Goal: Transaction & Acquisition: Purchase product/service

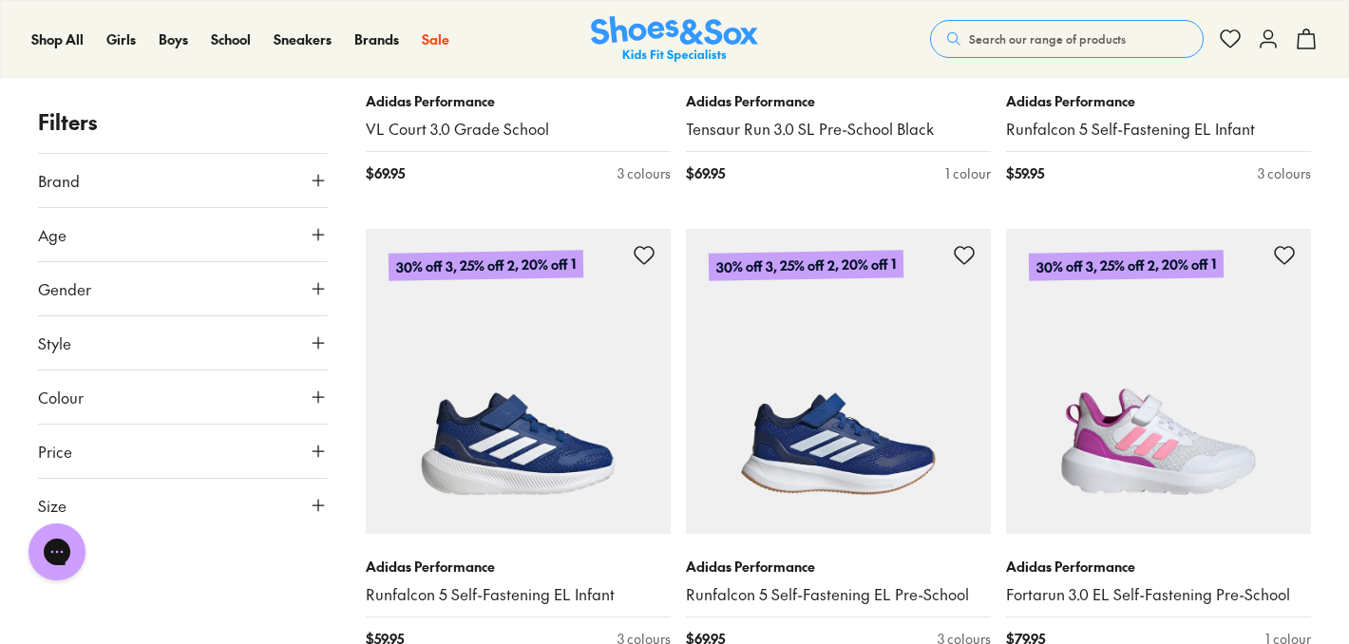
scroll to position [4506, 0]
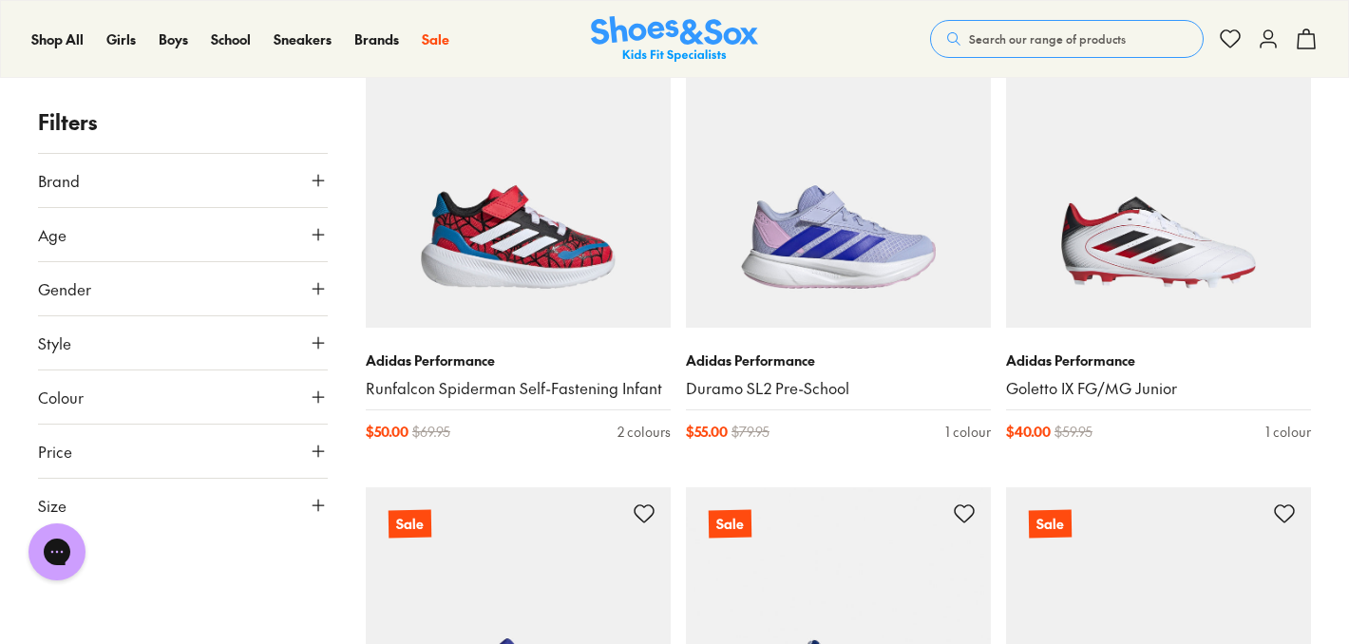
scroll to position [7436, 0]
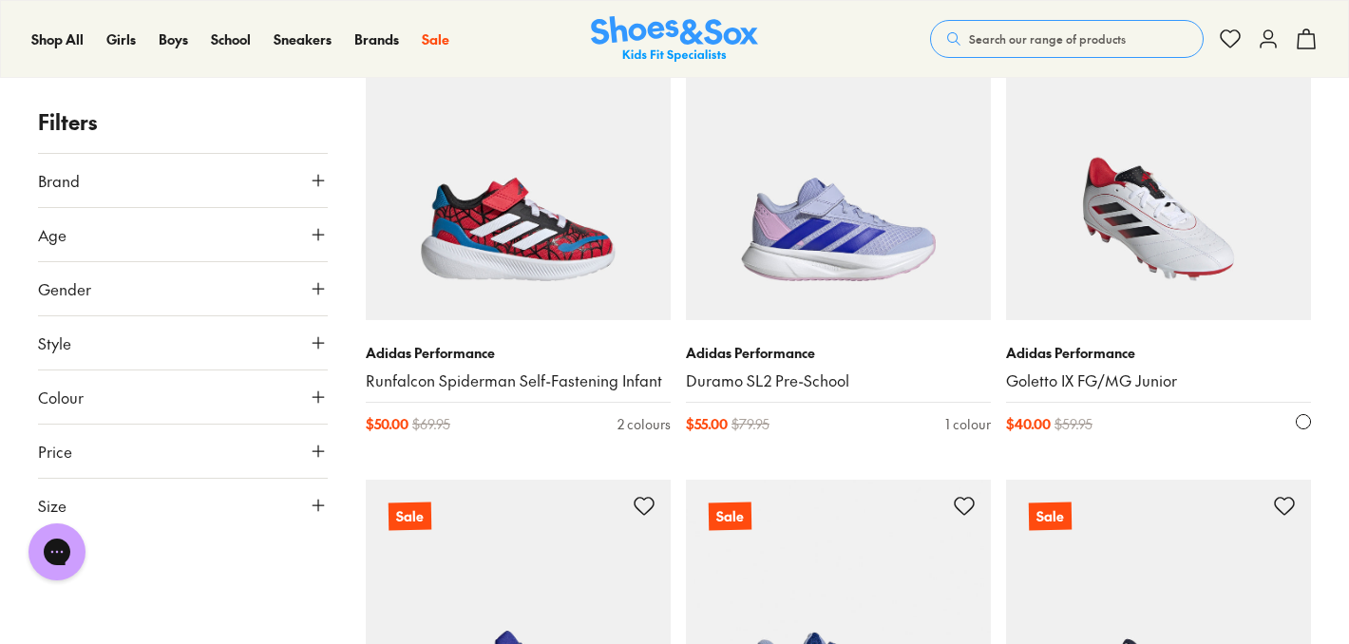
click at [1167, 230] on img at bounding box center [1158, 167] width 305 height 305
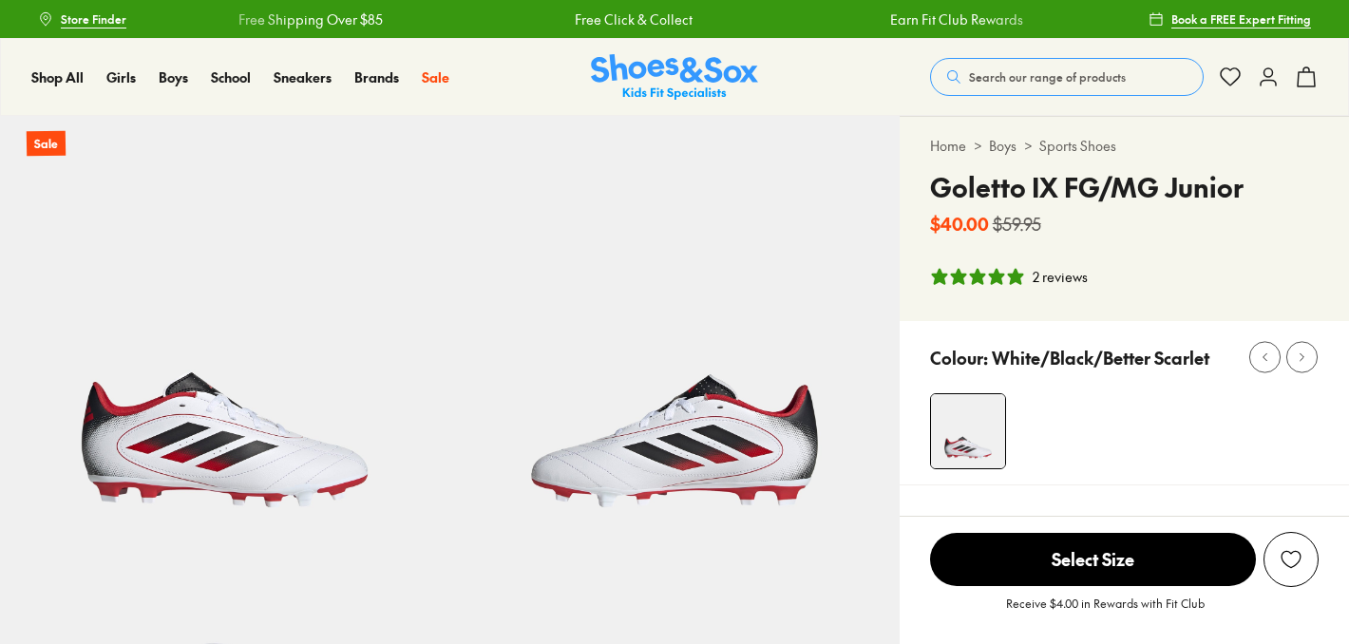
select select "*"
